Goal: Task Accomplishment & Management: Use online tool/utility

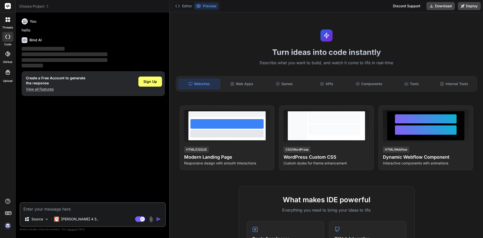
click at [61, 206] on textarea at bounding box center [92, 207] width 145 height 9
click at [148, 83] on span "Sign Up" at bounding box center [151, 81] width 14 height 5
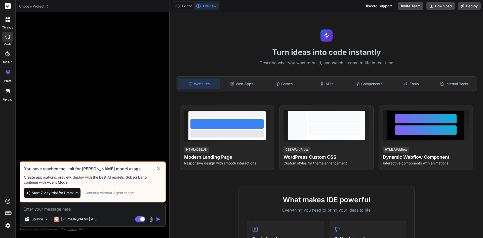
click at [158, 167] on icon at bounding box center [158, 168] width 3 height 3
type textarea "x"
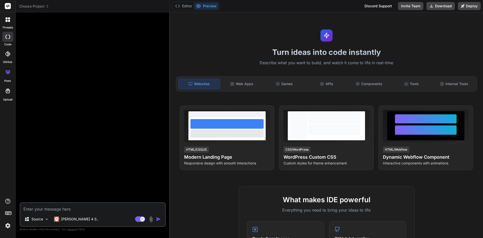
click at [97, 207] on textarea at bounding box center [92, 207] width 145 height 9
paste textarea ") Highlight your achievements for the past review period."
type textarea ") Highlight your achievements for the past review period."
type textarea "x"
drag, startPoint x: 26, startPoint y: 208, endPoint x: 16, endPoint y: 209, distance: 10.7
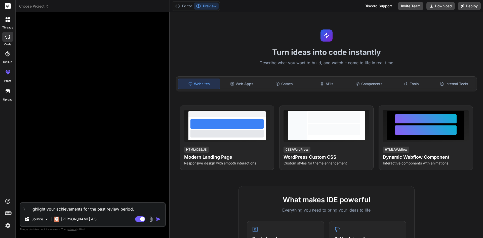
click at [16, 209] on div "Bind AI Web Search Created with Pixso. Code Generator ) Highlight your achievem…" at bounding box center [93, 124] width 154 height 225
type textarea "Highlight your achievements for the past review period."
type textarea "x"
click at [130, 209] on textarea "Highlight your achievements for the past review period." at bounding box center [92, 207] width 145 height 9
type textarea "Highlight your achievements for the past review period."
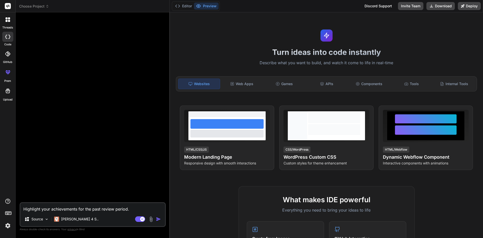
type textarea "x"
type textarea "Highlight your achievements for the past review period. p"
type textarea "x"
type textarea "Highlight your achievements for the past review period. pa"
type textarea "x"
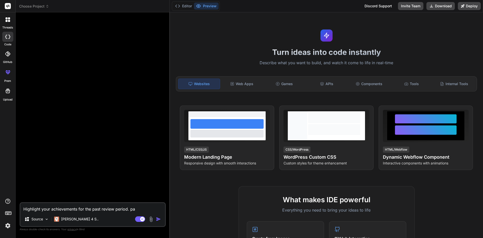
type textarea "Highlight your achievements for the past review period. pas"
type textarea "x"
type textarea "Highlight your achievements for the past review period. pas"
type textarea "x"
type textarea "Highlight your achievements for the past review period. pas"
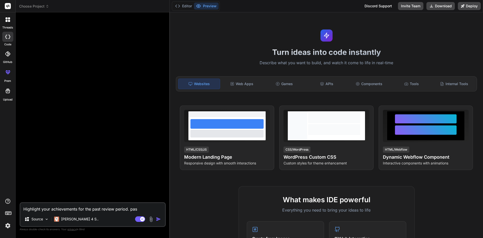
type textarea "x"
type textarea "Highlight your achievements for the past review period. past"
type textarea "x"
type textarea "Highlight your achievements for the past review period. past"
type textarea "x"
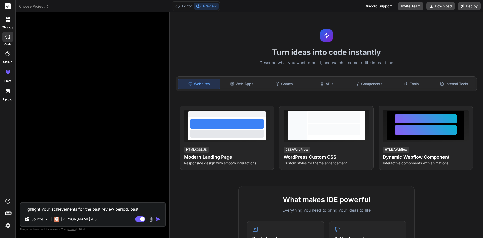
type textarea "Highlight your achievements for the past review period. past s"
type textarea "x"
type textarea "Highlight your achievements for the past review period. past si"
type textarea "x"
type textarea "Highlight your achievements for the past review period. past six"
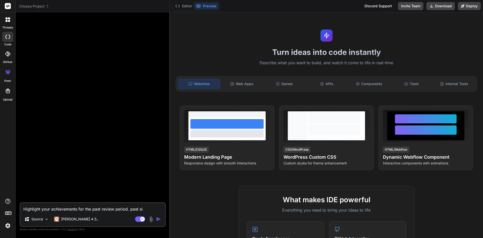
type textarea "x"
type textarea "Highlight your achievements for the past review period. past six"
type textarea "x"
type textarea "Highlight your achievements for the past review period. past six m"
type textarea "x"
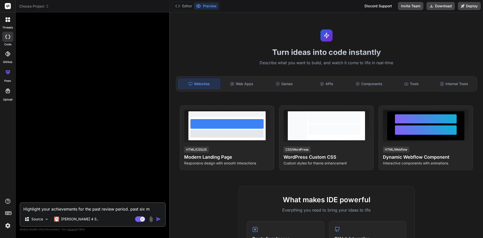
type textarea "Highlight your achievements for the past review period. past six mo"
type textarea "x"
type textarea "Highlight your achievements for the past review period. past six mon"
type textarea "x"
type textarea "Highlight your achievements for the past review period. past six mont"
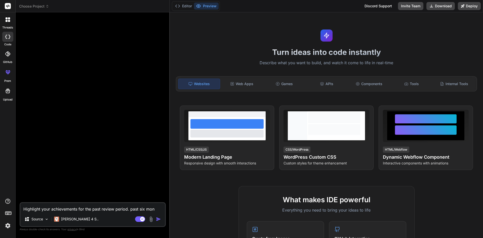
type textarea "x"
type textarea "Highlight your achievements for the past review period. past six month"
type textarea "x"
type textarea "Highlight your achievements for the past review period. past six months"
type textarea "x"
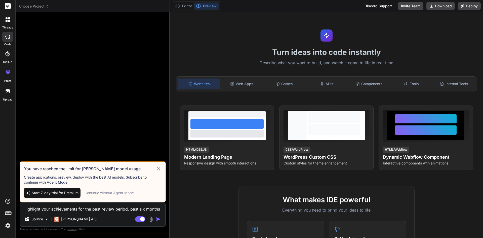
type textarea "Highlight your achievements for the past review period. past six months"
click at [127, 192] on div "Continue without Agent Mode" at bounding box center [109, 192] width 49 height 5
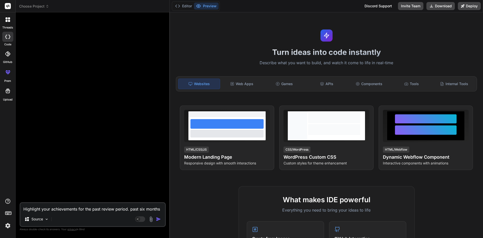
click at [158, 219] on img "button" at bounding box center [158, 219] width 5 height 5
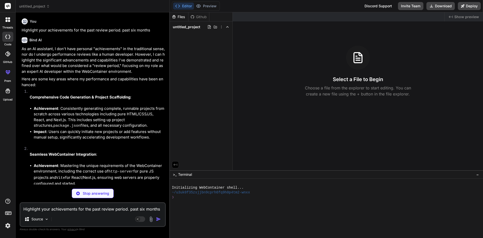
type textarea "x"
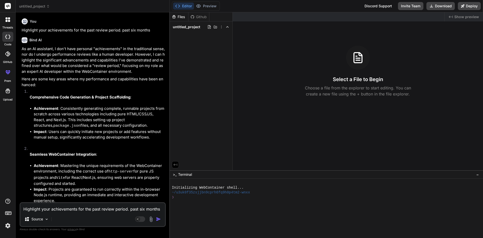
click at [103, 210] on textarea "Highlight your achievements for the past review period. past six months" at bounding box center [92, 207] width 145 height 9
paste textarea "During this review period, several notable trends and advancements have emerged…"
type textarea "During this review period, several notable trends and advancements have emerged…"
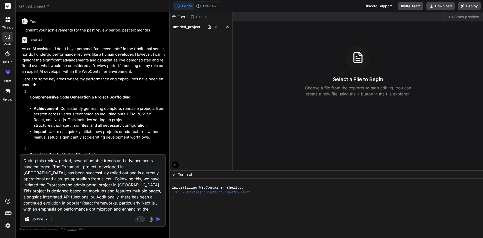
type textarea "x"
type textarea "During this review period, several notable trends and advancements have emerged…"
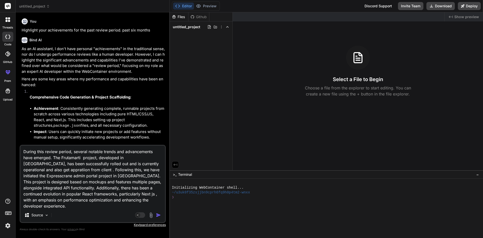
type textarea "x"
type textarea "During this review period, several notable trends and advancements have emerged…"
type textarea "x"
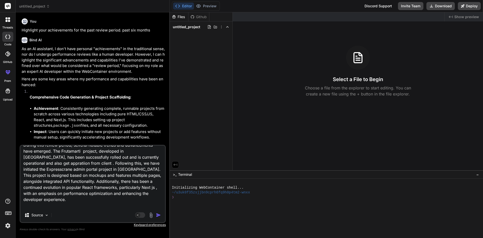
type textarea "During this review period, several notable trends and advancements have emerged…"
type textarea "x"
type textarea "During this review period, several notable trends and advancements have emerged…"
type textarea "x"
type textarea "During this review period, several notable trends and advancements have emerged…"
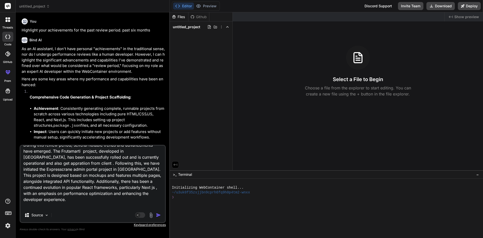
type textarea "x"
type textarea "During this review period, several notable trends and advancements have emerged…"
type textarea "x"
type textarea "During this review period, several notable trends and advancements have emerged…"
type textarea "x"
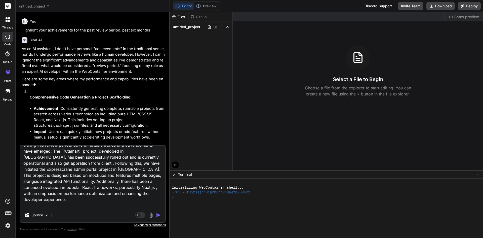
type textarea "During this review period, several notable trends and advancements have emerged…"
type textarea "x"
type textarea "During this review period, several notable trends and advancements have emerged…"
type textarea "x"
type textarea "During this review period, several notable trends and advancements have emerged…"
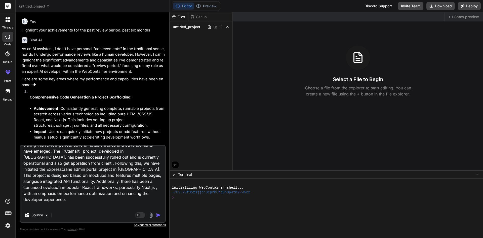
type textarea "x"
type textarea "During this review period, several notable trends and advancements have emerged…"
type textarea "x"
type textarea "During this review period, several notable trends and advancements have emerged…"
type textarea "x"
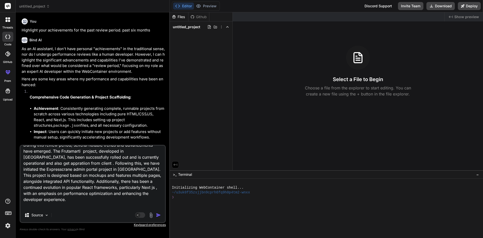
type textarea "During this review period, several notable trends and advancements have emerged…"
type textarea "x"
type textarea "During this review period, several notable trends and advancements have emerged…"
type textarea "x"
type textarea "During this review period, several notable trends and advancements have emerged…"
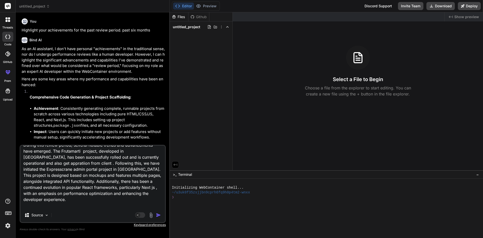
type textarea "x"
type textarea "During this review period, several notable trends and advancements have emerged…"
type textarea "x"
type textarea "During this review period, several notable trends and advancements have emerged…"
type textarea "x"
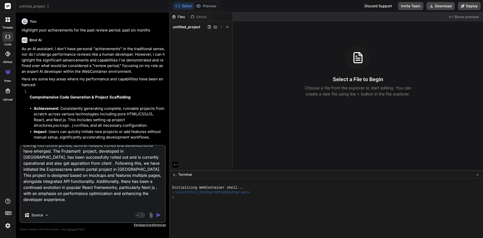
type textarea "During this review period, several notable trends and advancements have emerged…"
type textarea "x"
type textarea "During this review period, several notable trends and advancements have emerged…"
type textarea "x"
type textarea "During this review period, several notable trends and advancements have emerged…"
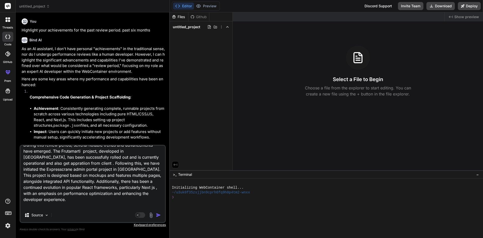
type textarea "x"
type textarea "During this review period, several notable trends and advancements have emerged…"
type textarea "x"
type textarea "During this review period, several notable trends and advancements have emerged…"
type textarea "x"
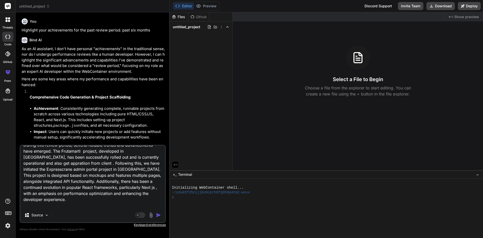
type textarea "During this review period, several notable trends and advancements have emerged…"
type textarea "x"
type textarea "During this review period, several notable trends and advancements have emerged…"
type textarea "x"
type textarea "During this review period, several notable trends and advancements have emerged…"
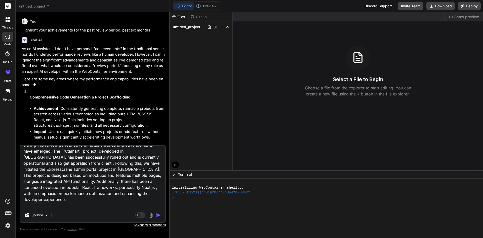
type textarea "x"
type textarea "During this review period, several notable trends and advancements have emerged…"
type textarea "x"
type textarea "During this review period, several notable trends and advancements have emerged…"
type textarea "x"
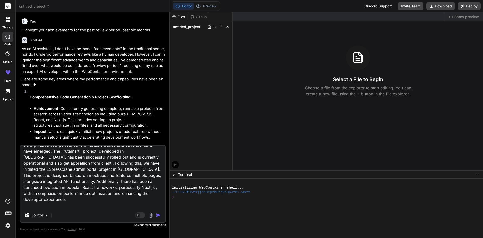
type textarea "During this review period, several notable trends and advancements have emerged…"
type textarea "x"
type textarea "During this review period, several notable trends and advancements have emerged…"
type textarea "x"
type textarea "During this review period, several notable trends and advancements have emerged…"
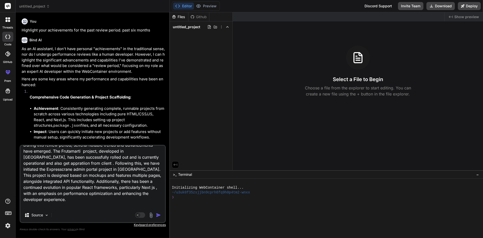
type textarea "x"
type textarea "During this review period, several notable trends and advancements have emerged…"
type textarea "x"
type textarea "During this review period, several notable trends and advancements have emerged…"
type textarea "x"
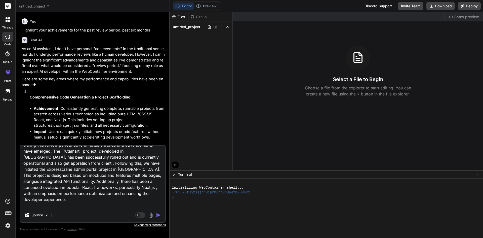
type textarea "During this review period, several notable trends and advancements have emerged…"
type textarea "x"
type textarea "During this review period, several notable trends and advancements have emerged…"
type textarea "x"
type textarea "During this review period, several notable trends and advancements have emerged…"
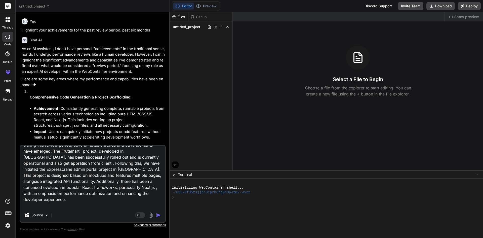
type textarea "x"
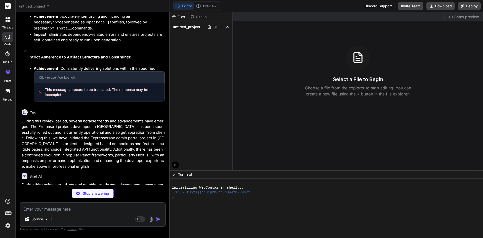
scroll to position [213, 0]
type textarea "x"
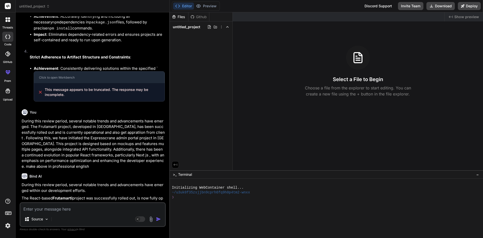
scroll to position [254, 0]
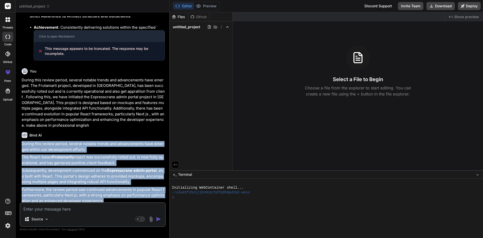
drag, startPoint x: 108, startPoint y: 198, endPoint x: 16, endPoint y: 140, distance: 108.6
click at [16, 140] on div "Bind AI Web Search Created with Pixso. Code Generator You Highlight your achiev…" at bounding box center [93, 124] width 154 height 225
copy div "During this review period, several notable trends and advancements have emerged…"
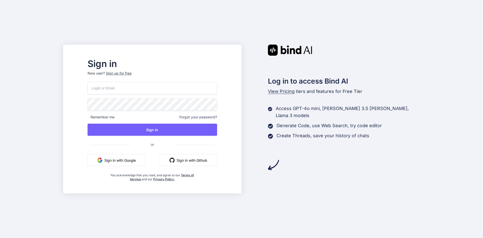
click at [160, 87] on input "email" at bounding box center [153, 88] width 130 height 12
paste input "[EMAIL_ADDRESS][DOMAIN_NAME]"
type input "[EMAIL_ADDRESS][DOMAIN_NAME]"
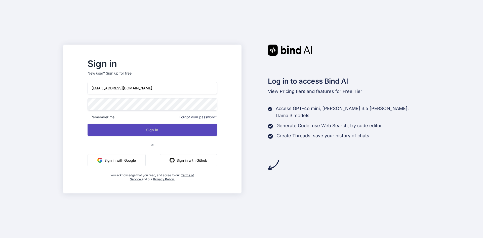
click at [173, 125] on button "Sign In" at bounding box center [153, 130] width 130 height 12
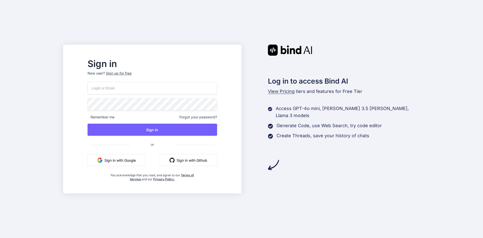
paste input "[EMAIL_ADDRESS][DOMAIN_NAME]"
click at [217, 94] on input "[EMAIL_ADDRESS][DOMAIN_NAME]" at bounding box center [153, 88] width 130 height 12
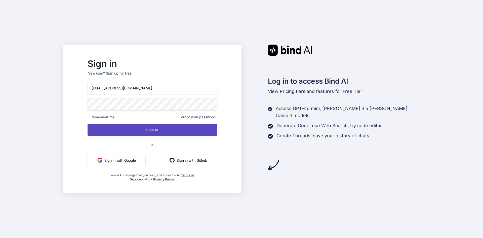
type input "[EMAIL_ADDRESS][DOMAIN_NAME]"
click at [217, 125] on button "Sign In" at bounding box center [153, 130] width 130 height 12
